Goal: Transaction & Acquisition: Purchase product/service

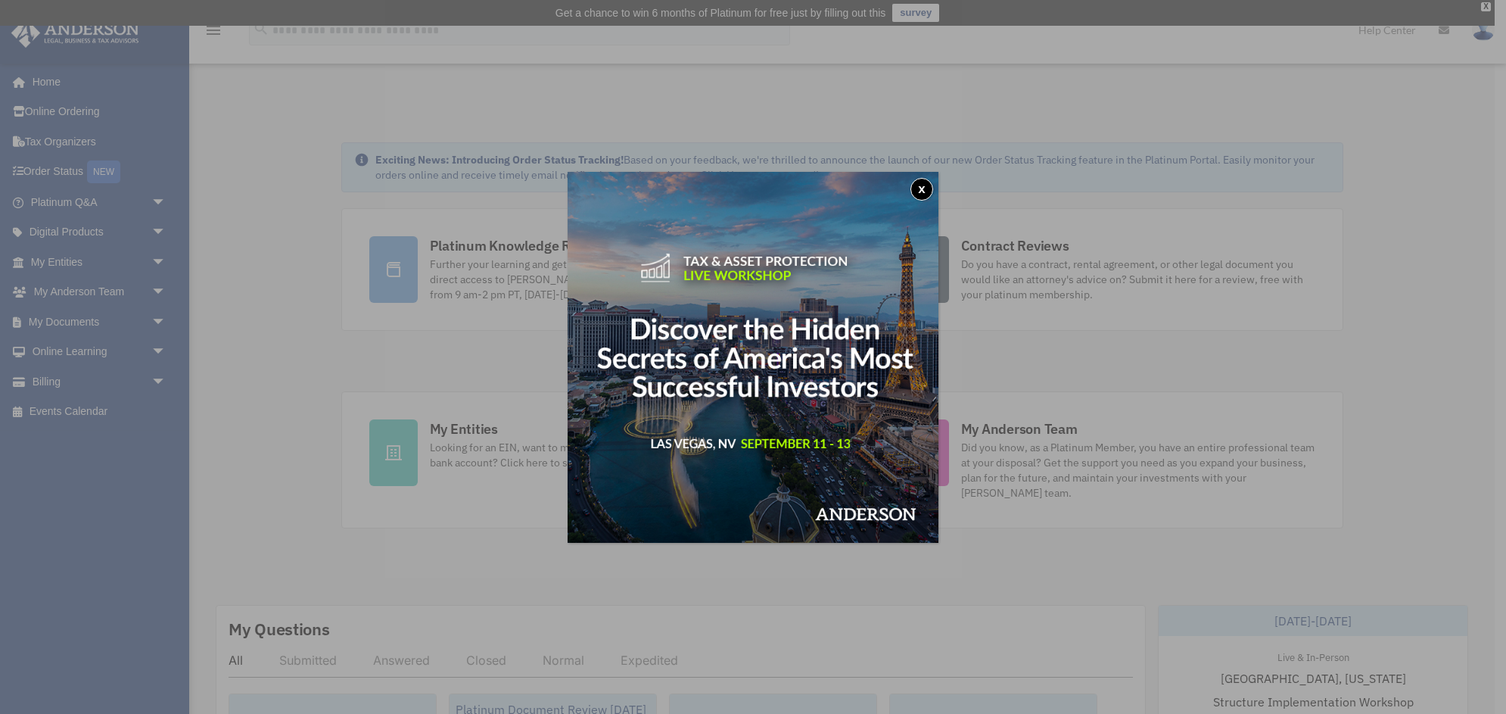
drag, startPoint x: 923, startPoint y: 194, endPoint x: 848, endPoint y: 342, distance: 166.6
click at [923, 194] on button "x" at bounding box center [922, 189] width 23 height 23
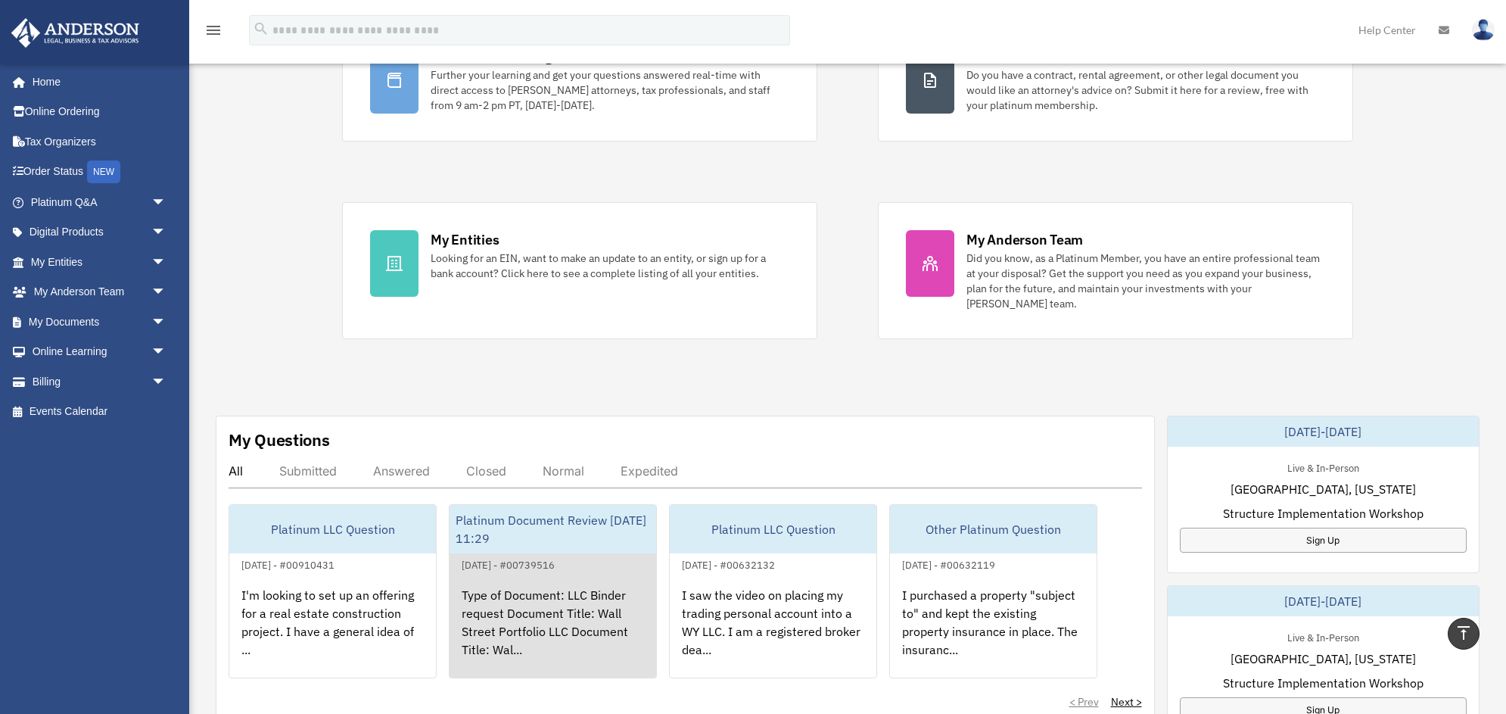
scroll to position [170, 0]
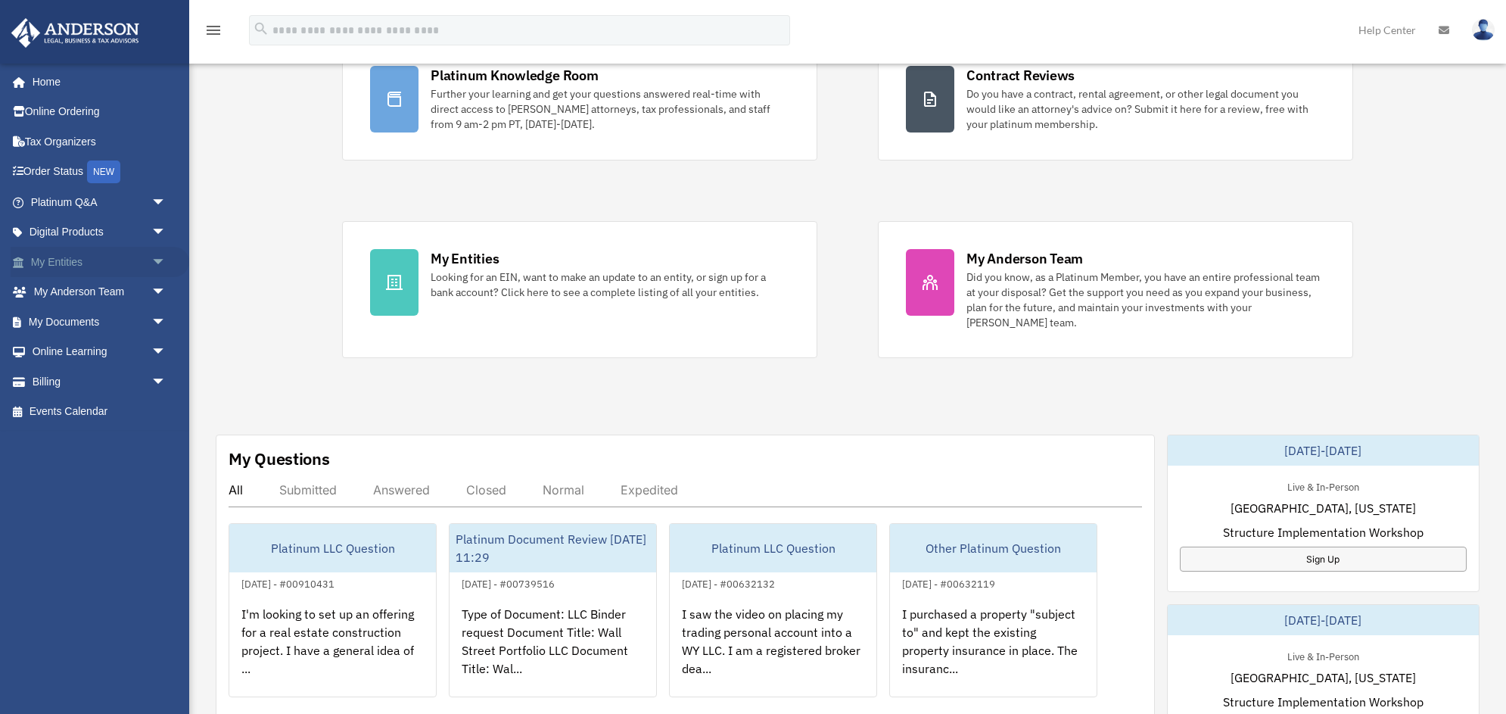
click at [154, 259] on span "arrow_drop_down" at bounding box center [166, 262] width 30 height 31
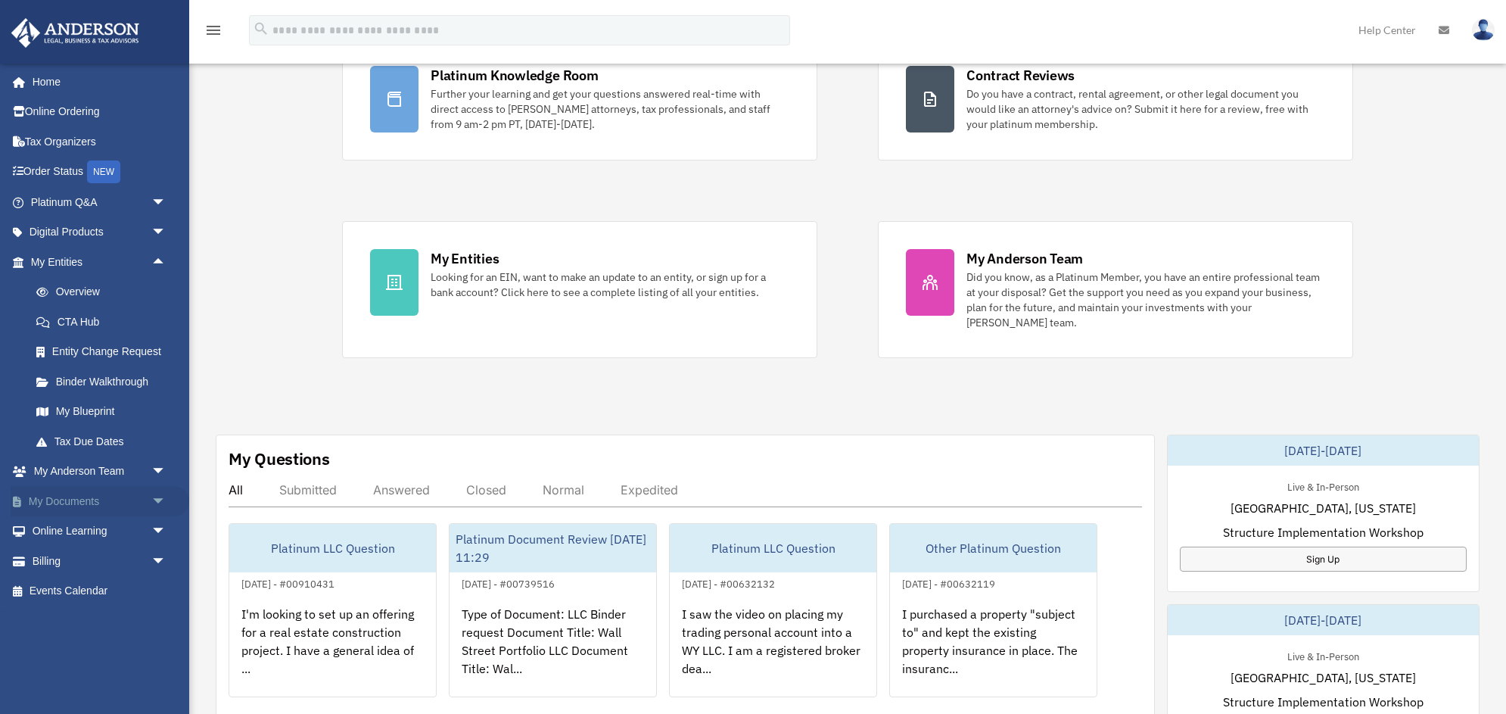
click at [160, 500] on span "arrow_drop_down" at bounding box center [166, 501] width 30 height 31
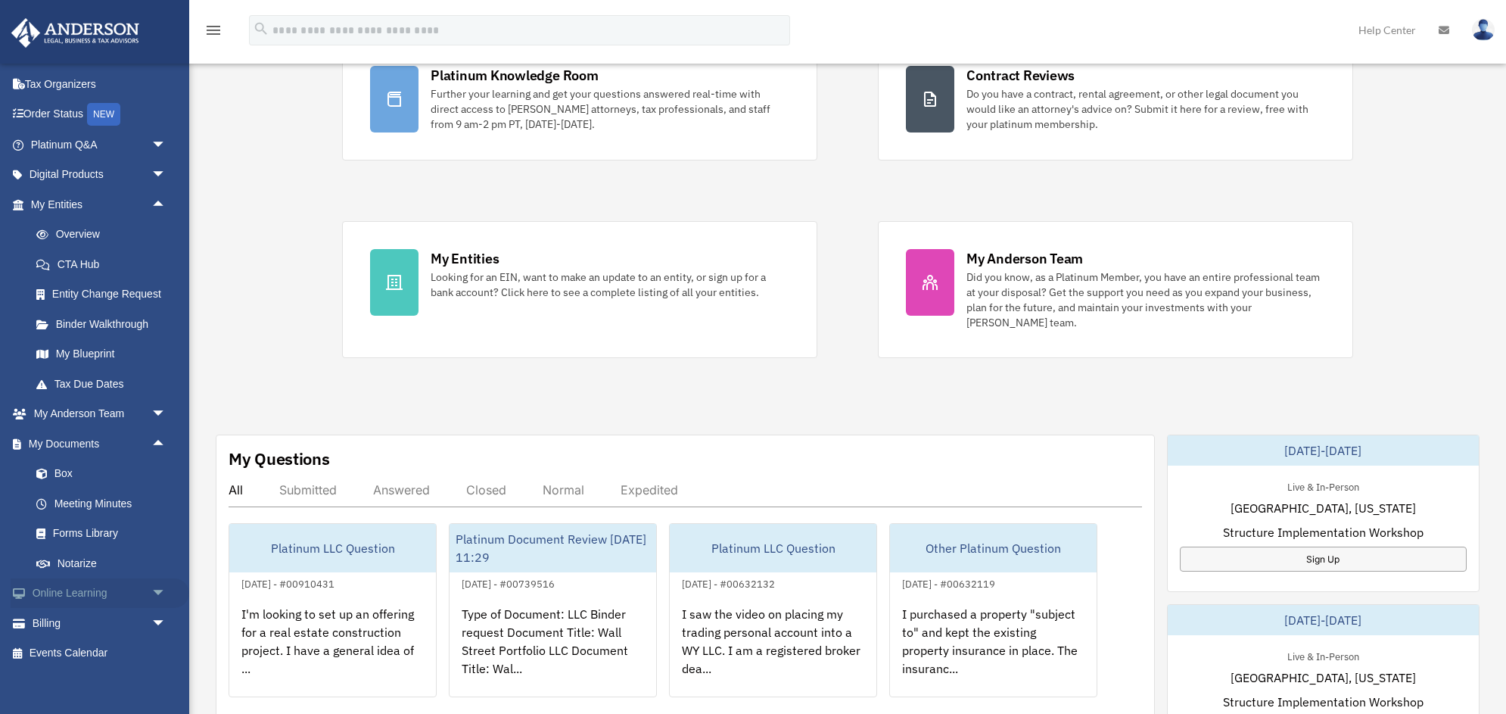
scroll to position [179, 0]
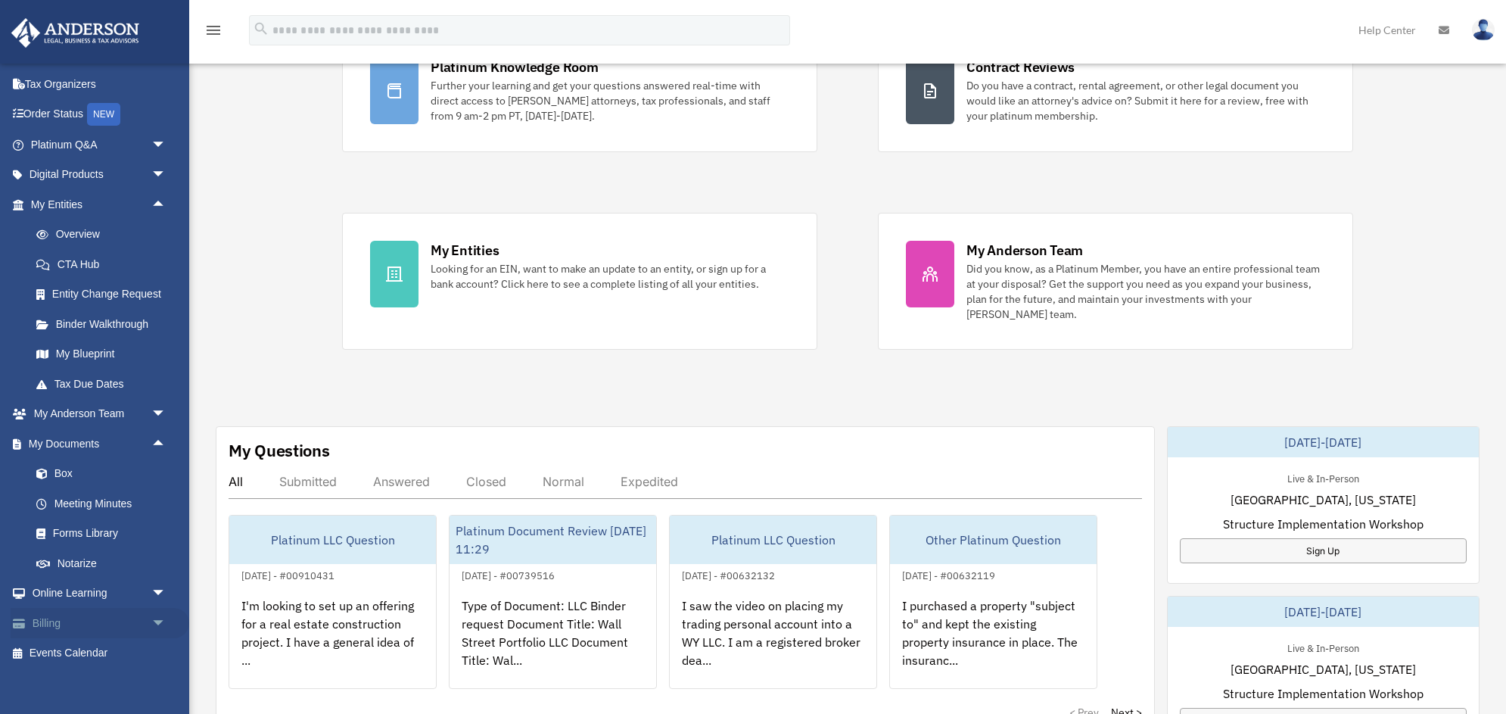
click at [161, 610] on span "arrow_drop_down" at bounding box center [166, 623] width 30 height 31
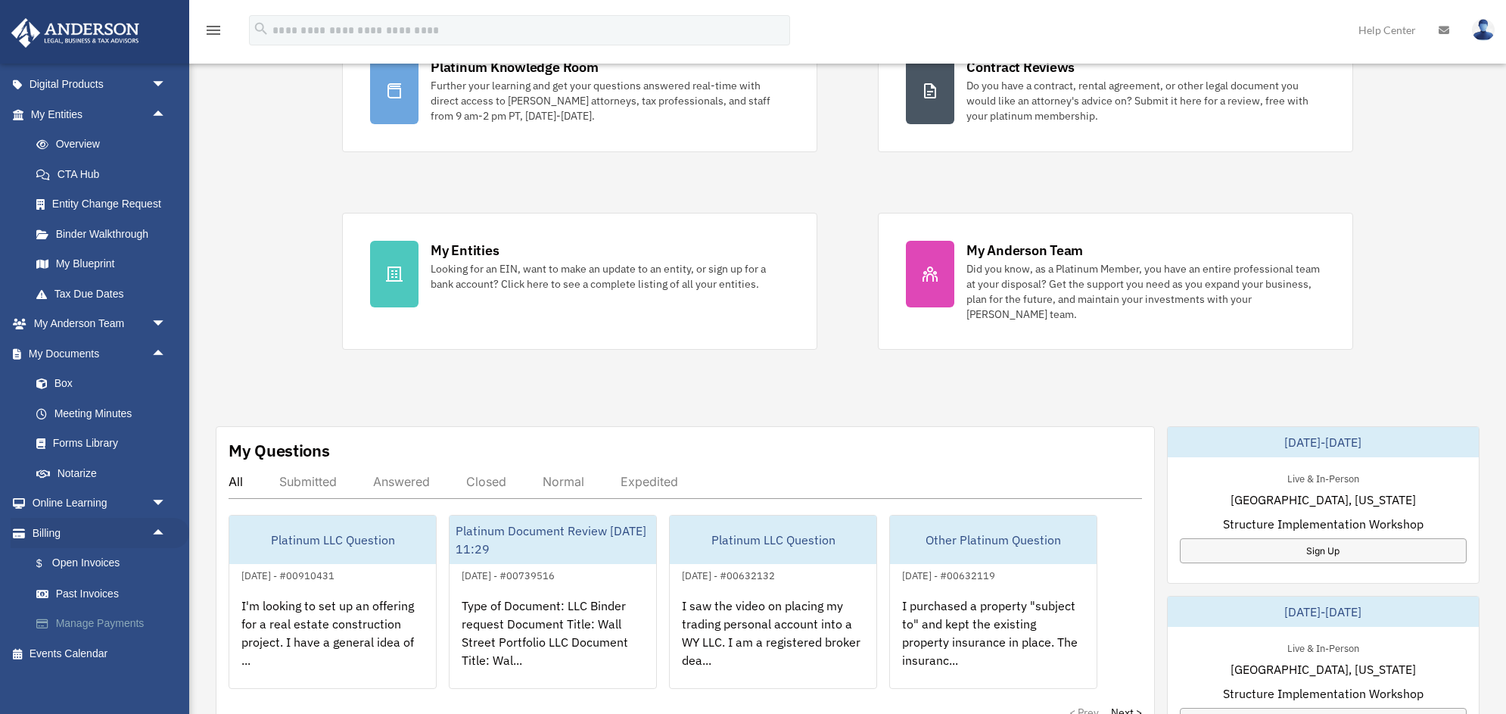
scroll to position [147, 0]
click at [98, 559] on link "$ Open Invoices" at bounding box center [105, 564] width 168 height 31
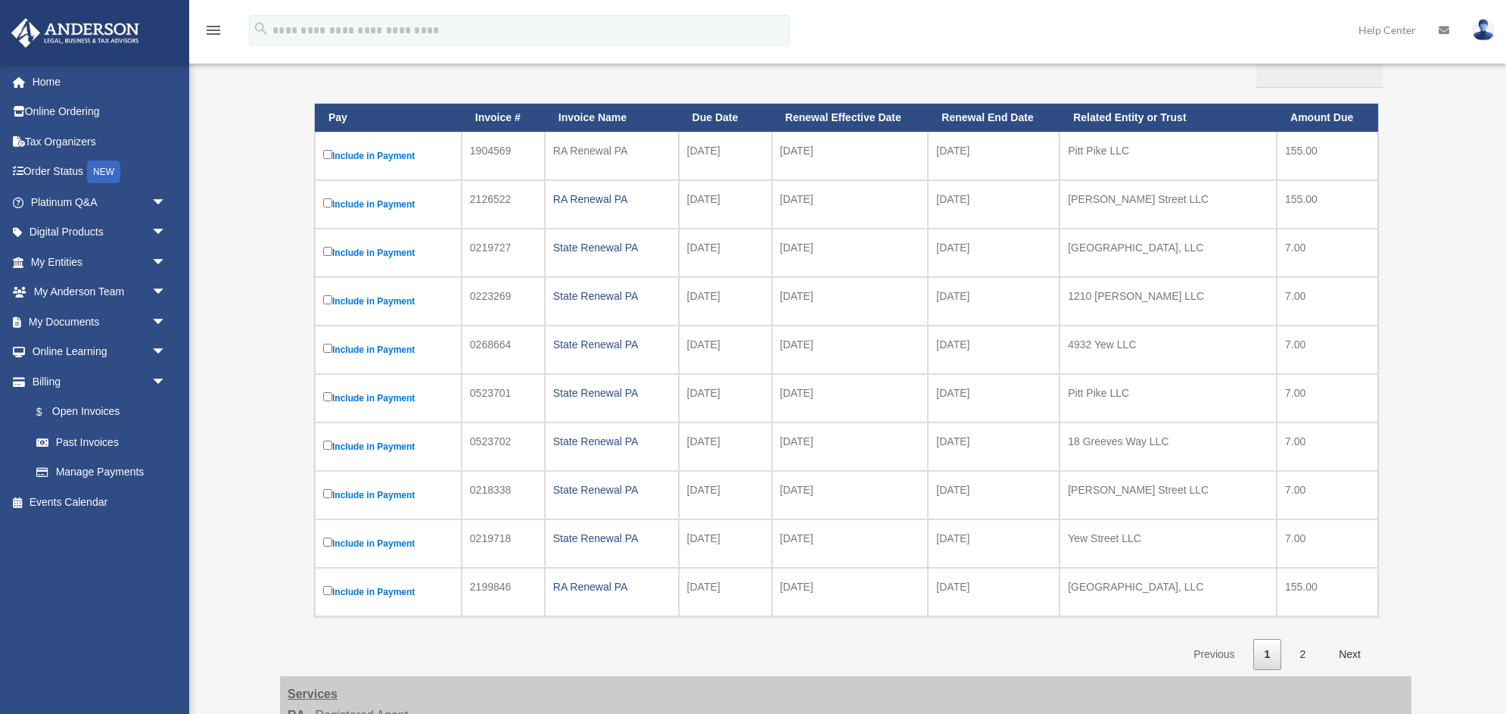
scroll to position [205, 0]
click at [326, 312] on td "Include in Payment" at bounding box center [388, 302] width 147 height 48
click at [332, 441] on label "Include in Payment" at bounding box center [388, 447] width 130 height 18
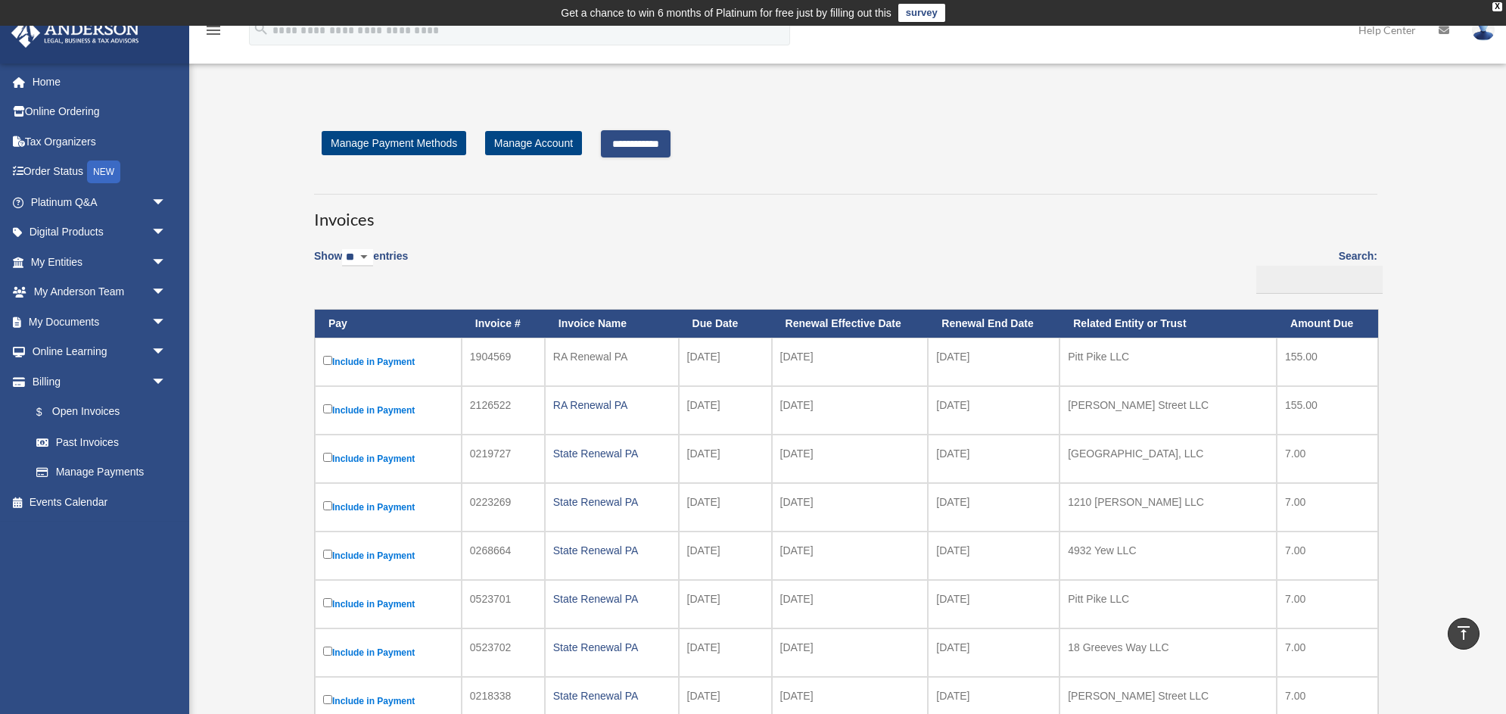
scroll to position [0, 0]
click at [666, 145] on input "**********" at bounding box center [636, 143] width 70 height 27
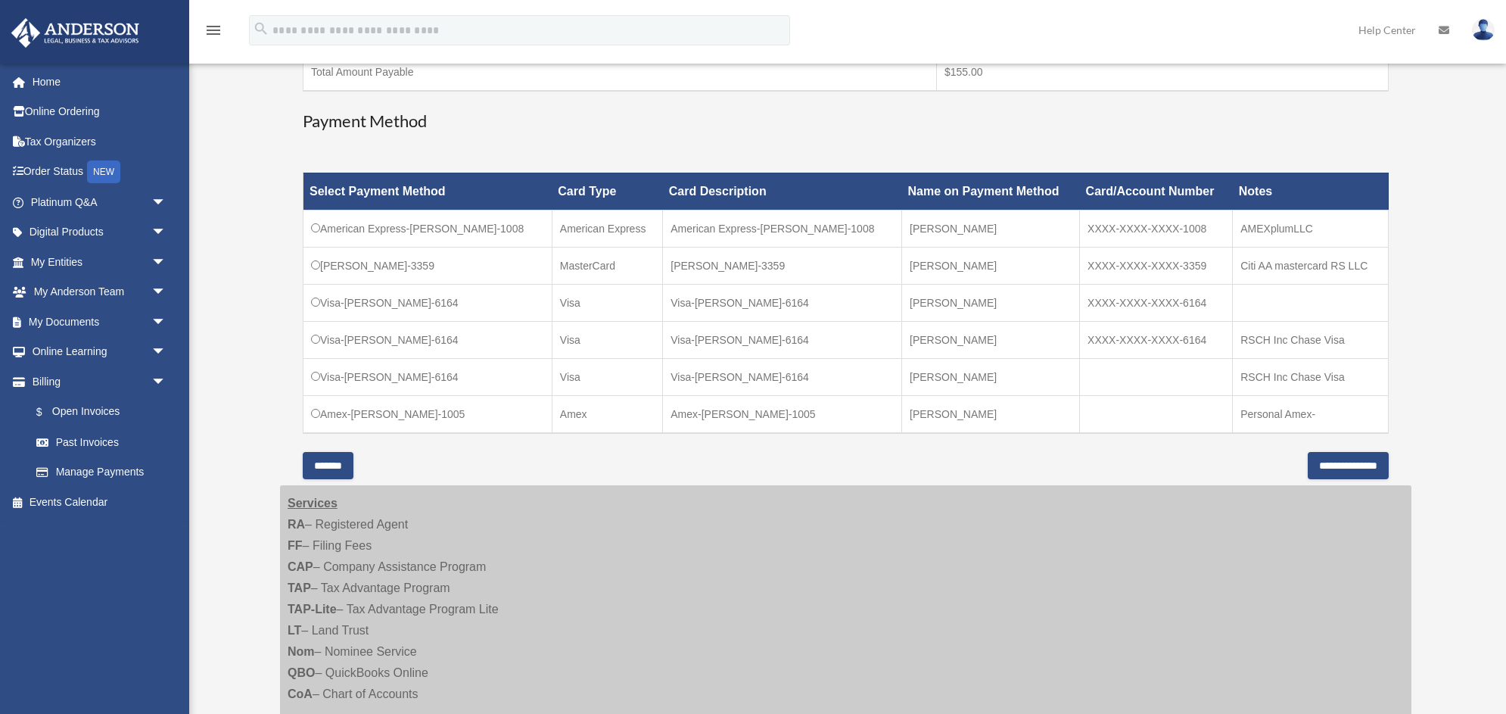
scroll to position [372, 0]
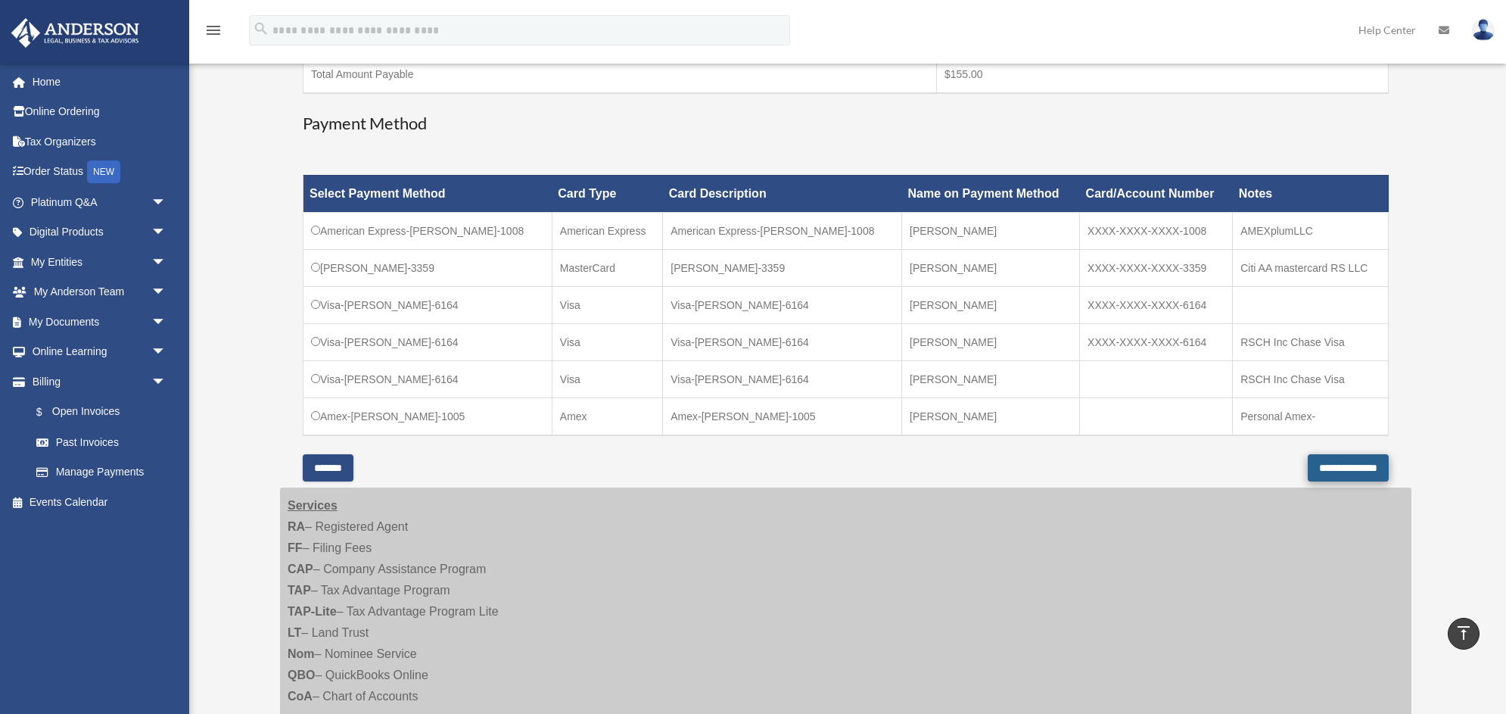
click at [1317, 469] on input "**********" at bounding box center [1348, 467] width 81 height 27
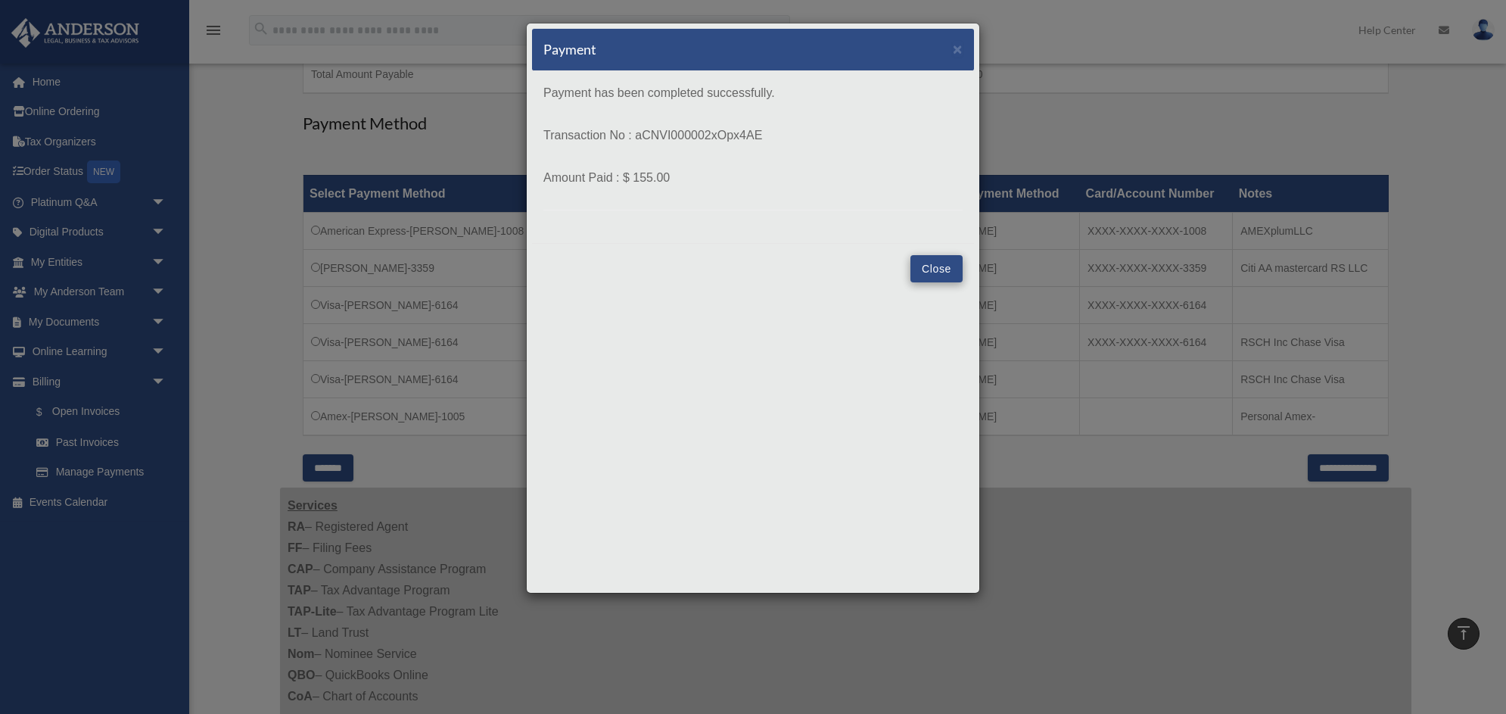
click at [931, 269] on button "Close" at bounding box center [937, 268] width 52 height 27
